Goal: Task Accomplishment & Management: Manage account settings

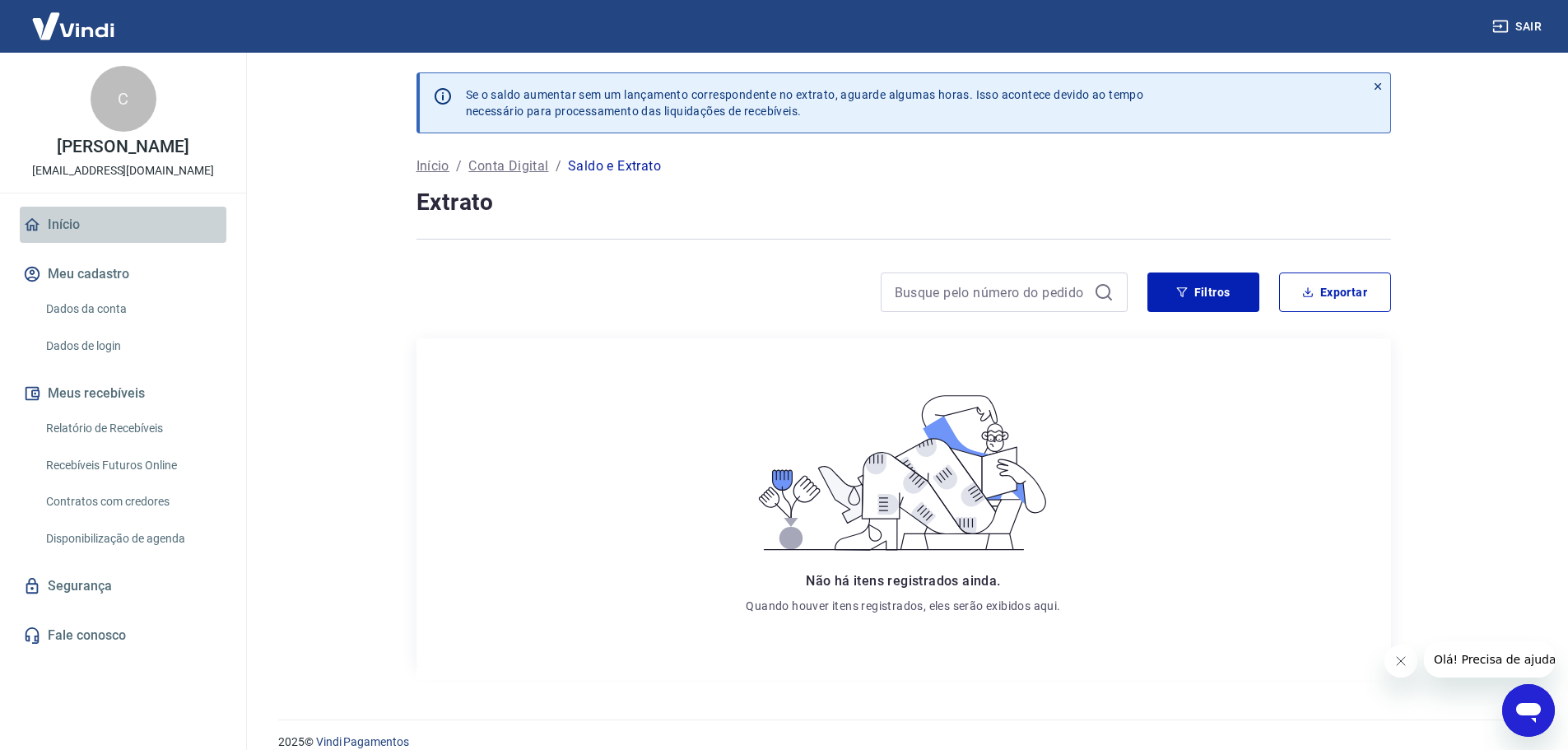
click at [113, 232] on link "Início" at bounding box center [123, 224] width 206 height 36
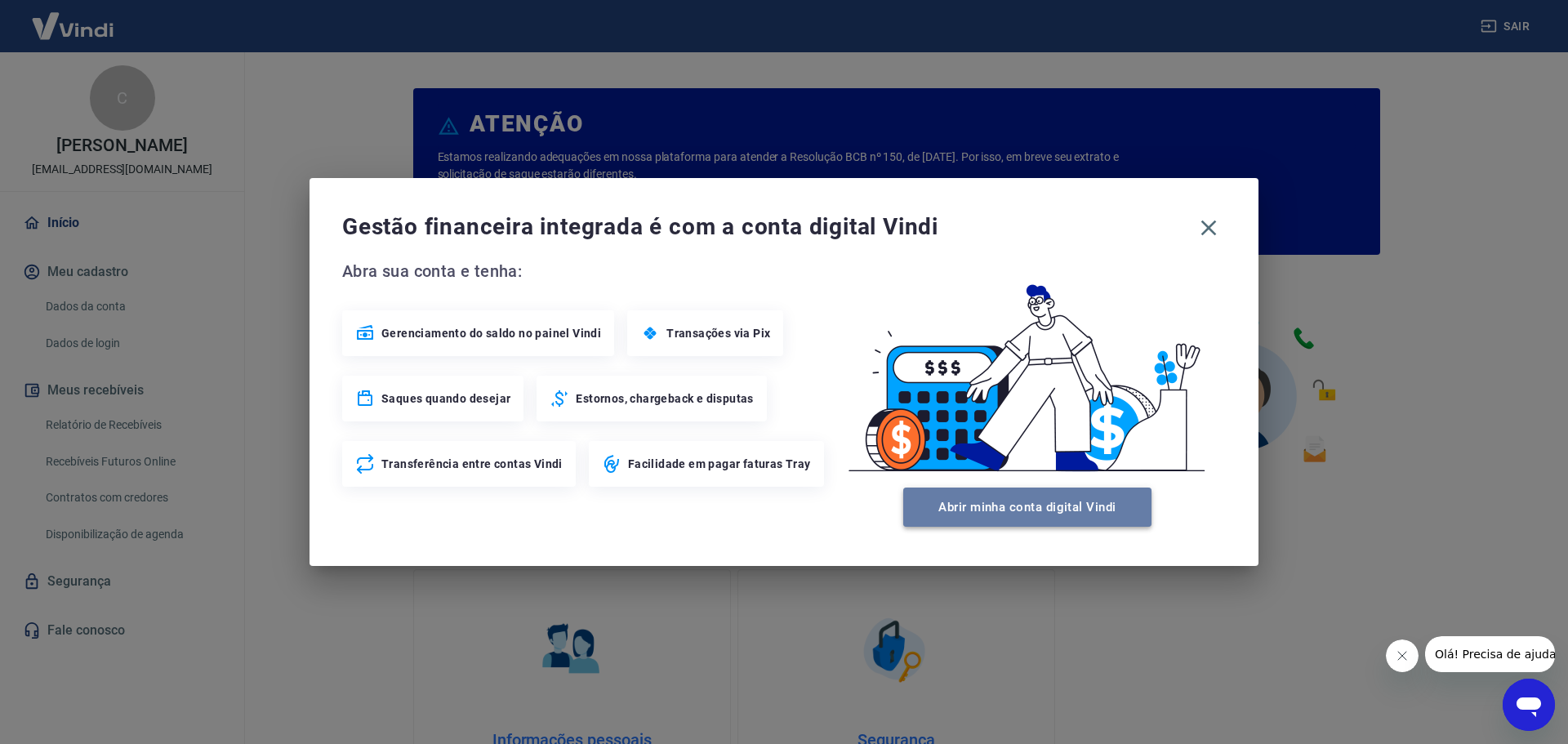
click at [1034, 511] on button "Abrir minha conta digital Vindi" at bounding box center [1027, 506] width 248 height 39
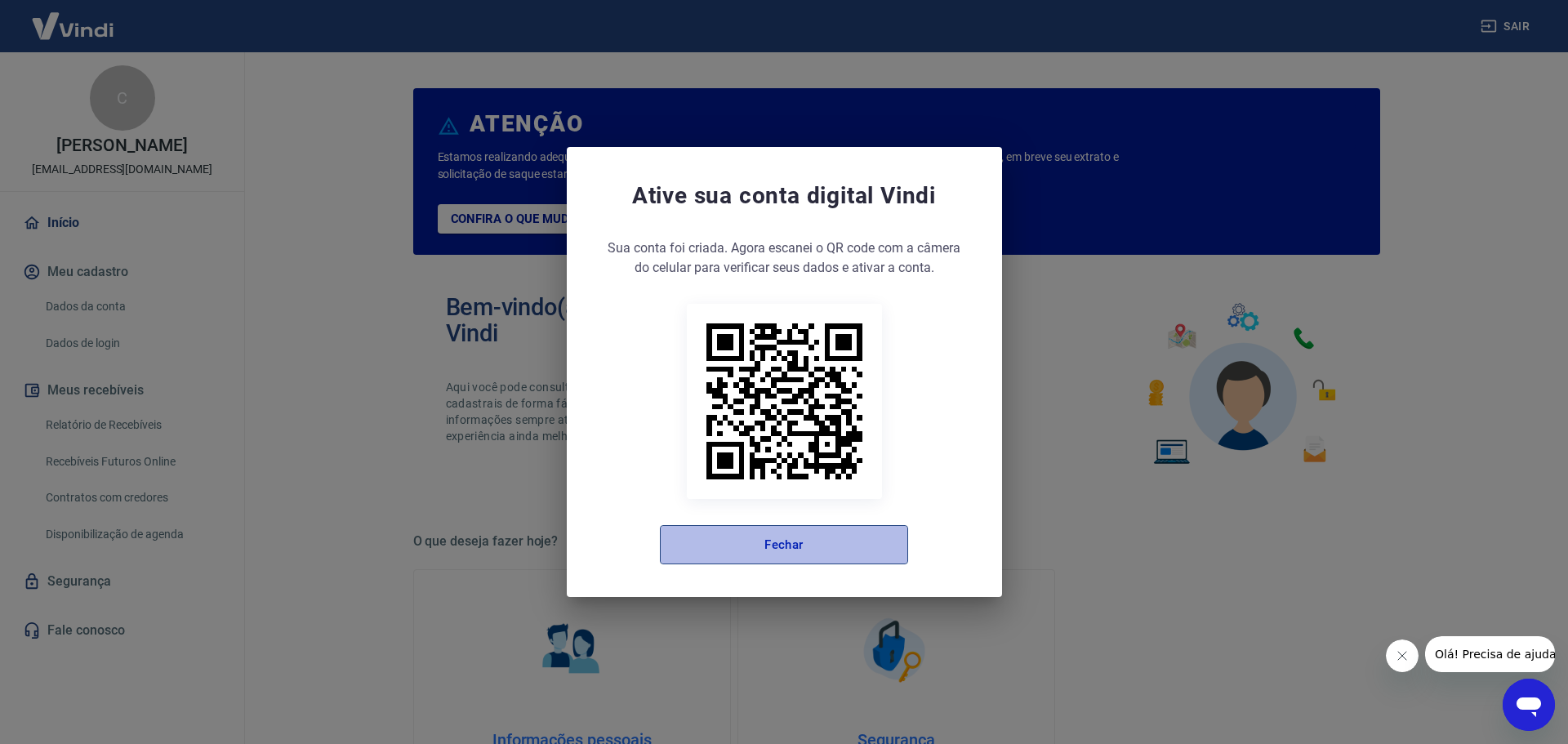
click at [854, 556] on button "Fechar" at bounding box center [783, 544] width 248 height 39
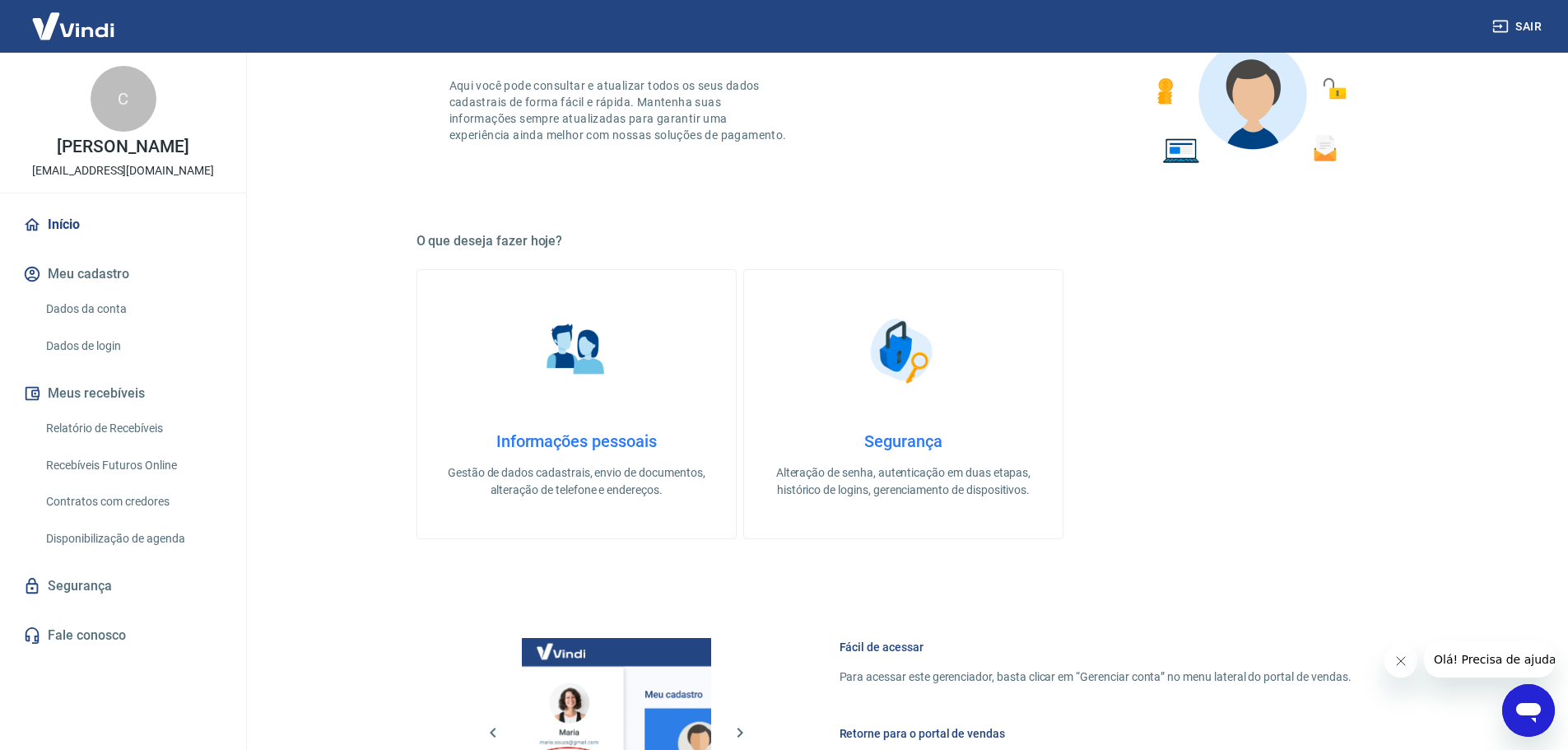
scroll to position [128, 0]
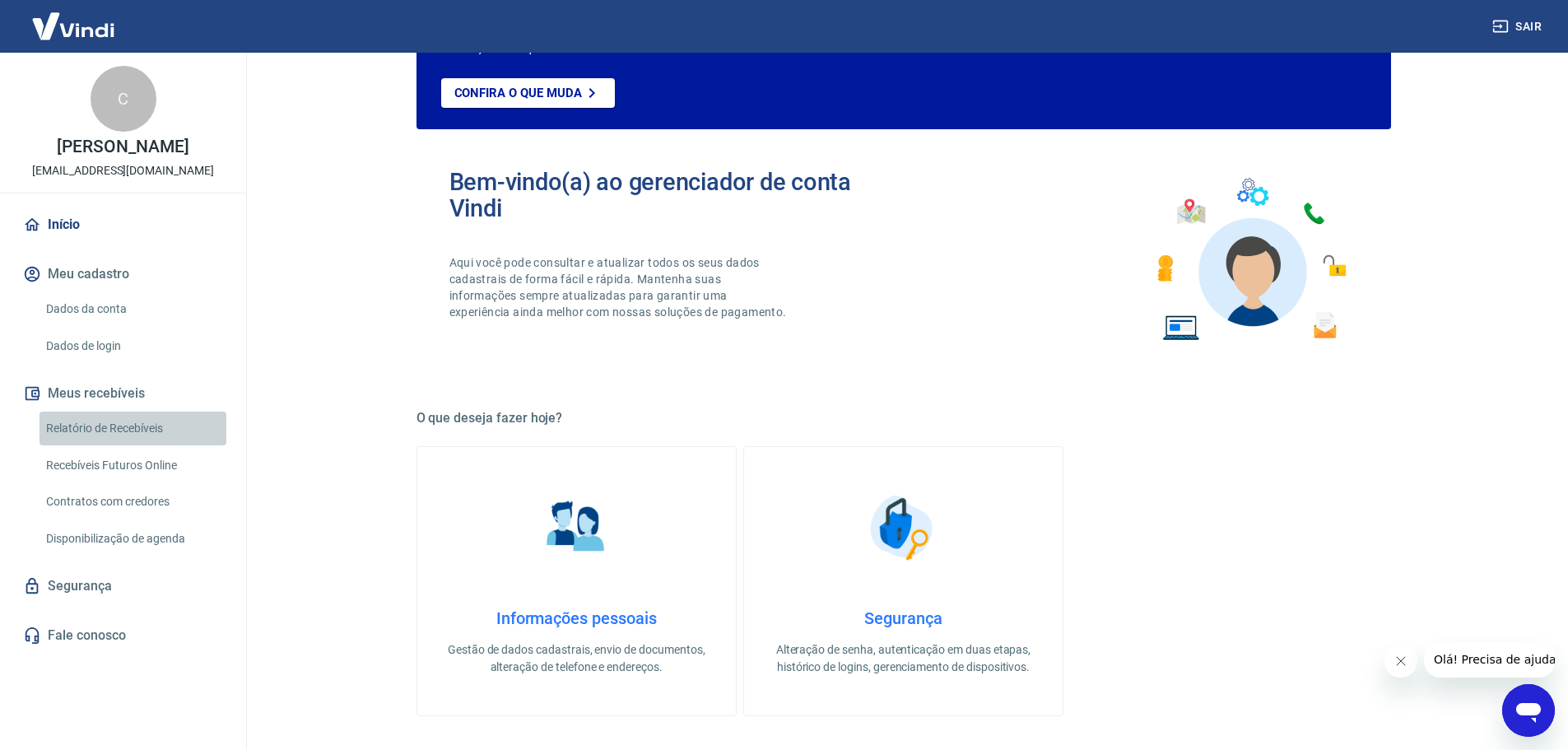
click at [178, 445] on link "Relatório de Recebíveis" at bounding box center [132, 428] width 187 height 34
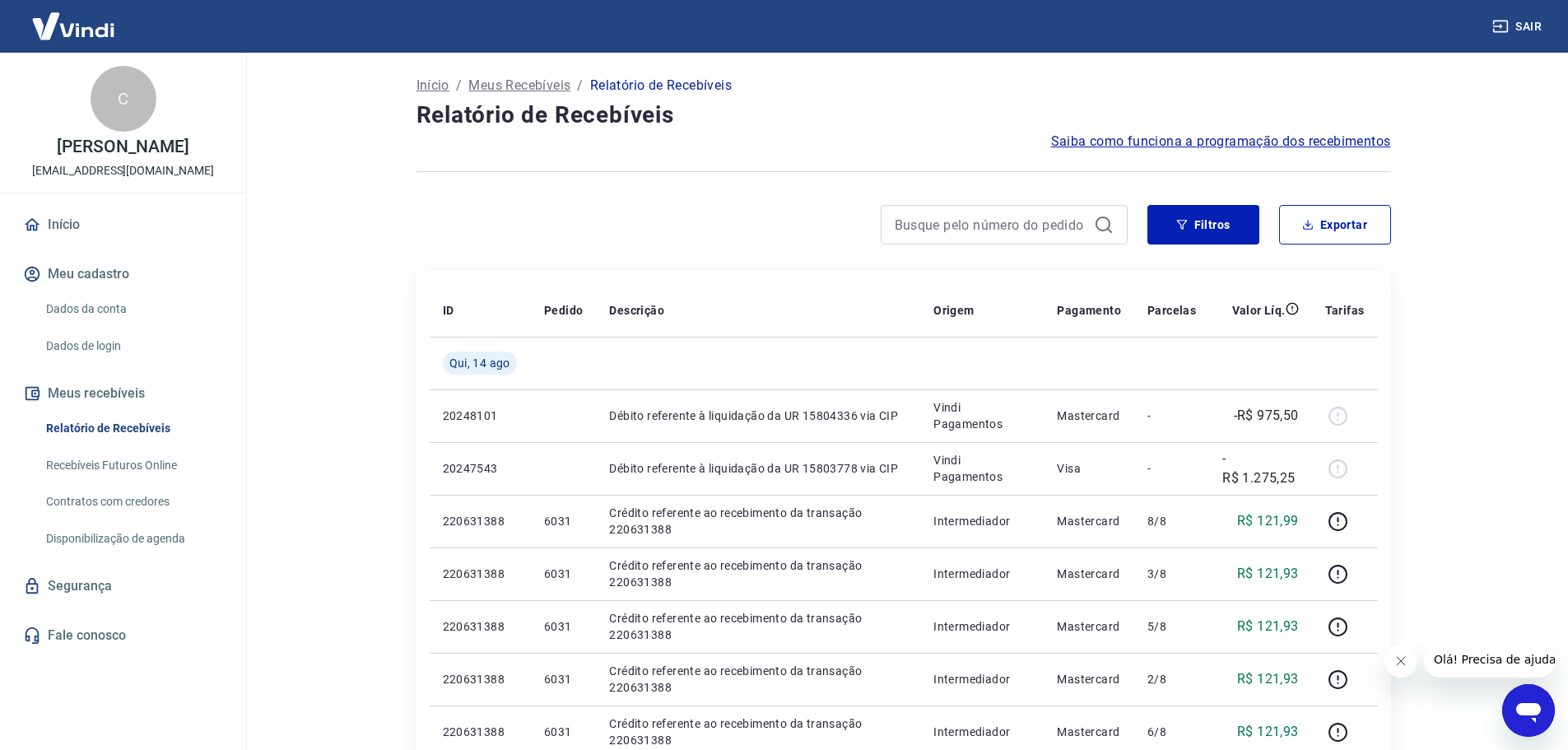
click at [1481, 300] on main "Início / Meus Recebíveis / Relatório de Recebíveis Relatório de Recebíveis Saib…" at bounding box center [903, 401] width 1329 height 697
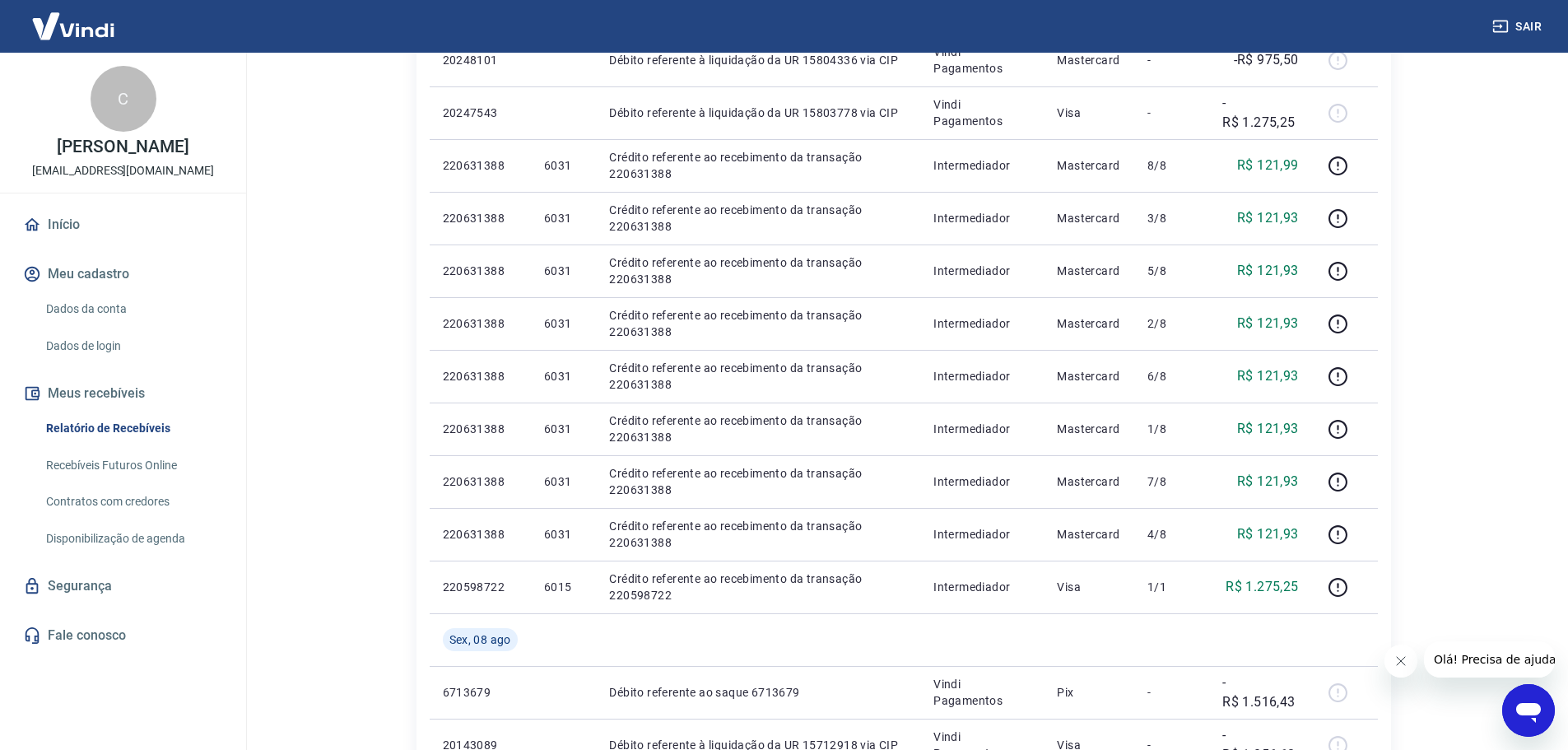
scroll to position [194, 0]
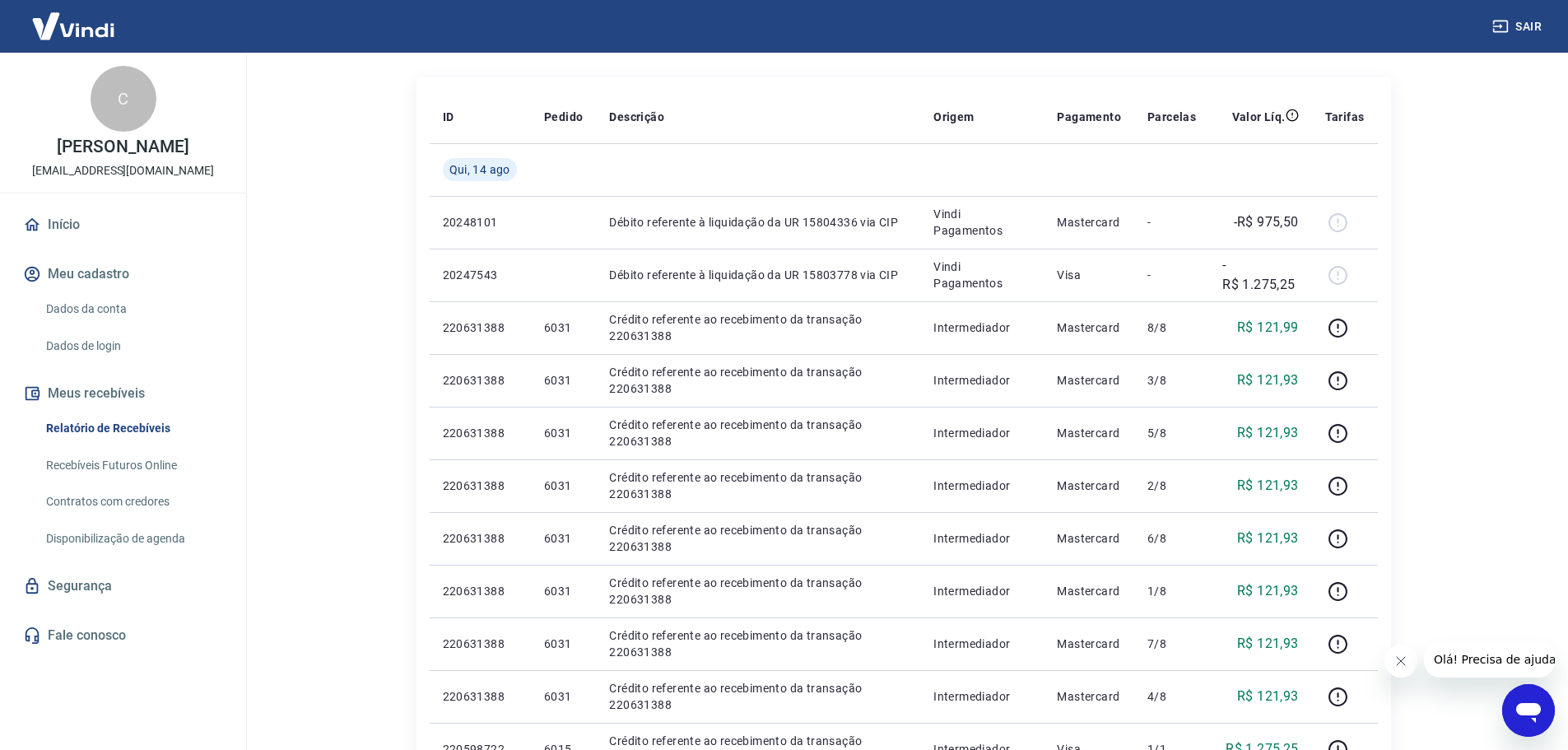
click at [1486, 256] on main "Início / Meus Recebíveis / Relatório de Recebíveis Relatório de Recebíveis Saib…" at bounding box center [903, 207] width 1329 height 697
